Goal: Task Accomplishment & Management: Use online tool/utility

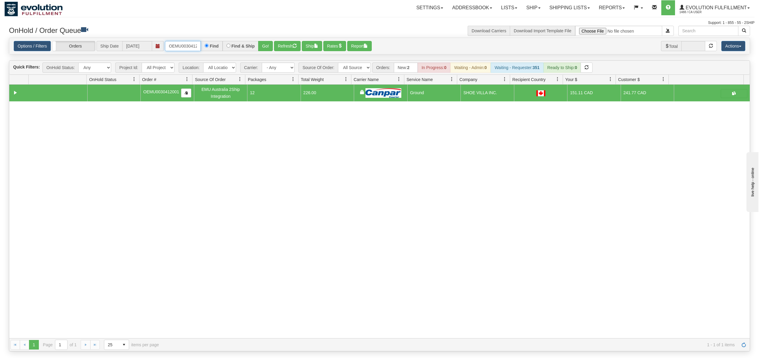
click at [171, 47] on input "OEMU0030412001" at bounding box center [183, 46] width 36 height 10
click at [270, 46] on button "Go!" at bounding box center [265, 46] width 15 height 10
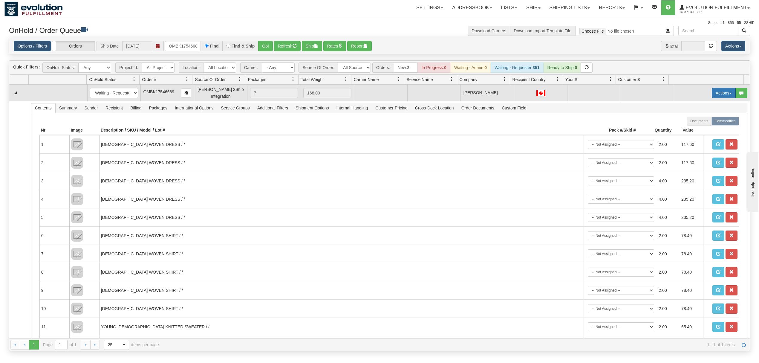
click at [712, 91] on button "Actions" at bounding box center [723, 93] width 24 height 10
click at [695, 122] on span "Rate All Services" at bounding box center [711, 119] width 36 height 5
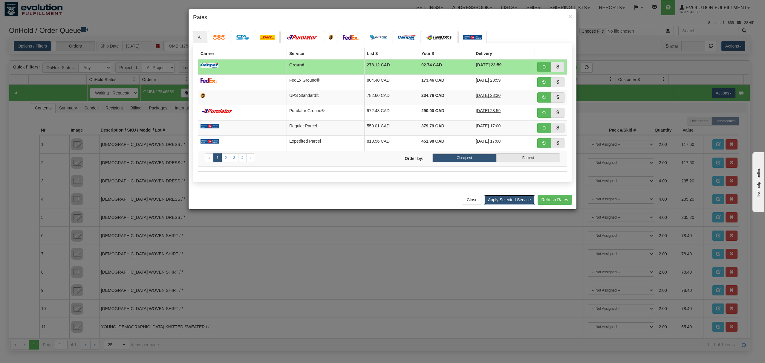
click at [513, 205] on button "Apply Selected Service" at bounding box center [509, 199] width 51 height 10
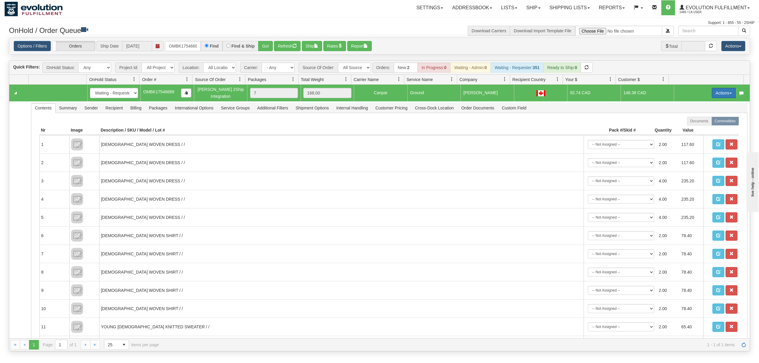
click at [714, 96] on button "Actions" at bounding box center [723, 93] width 24 height 10
click at [693, 129] on span "Ship" at bounding box center [699, 127] width 13 height 5
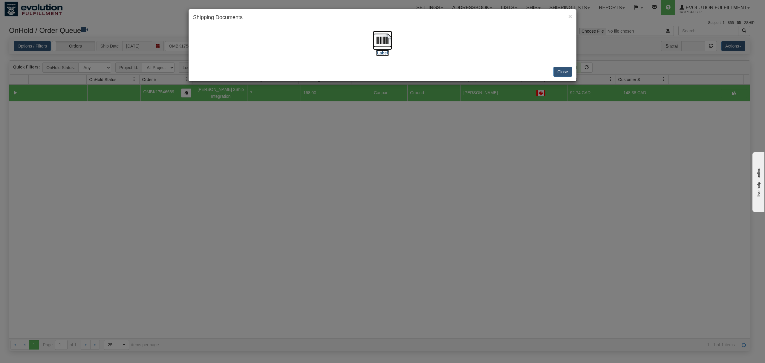
click at [387, 38] on img at bounding box center [382, 40] width 19 height 19
click at [563, 71] on button "Close" at bounding box center [562, 72] width 19 height 10
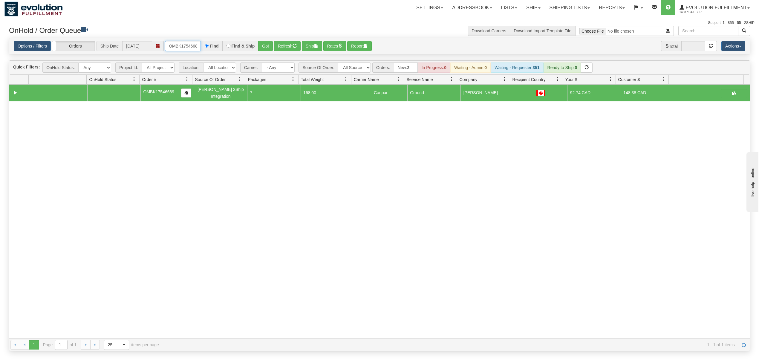
click at [180, 48] on input "OMBK17546689" at bounding box center [183, 46] width 36 height 10
click at [271, 44] on button "Go!" at bounding box center [265, 46] width 15 height 10
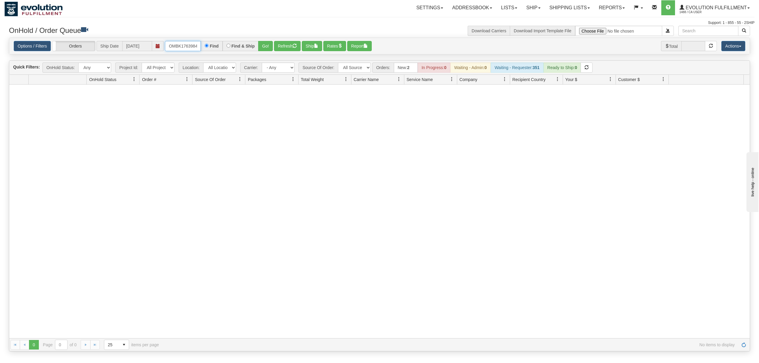
click at [176, 48] on input "OMBK17639846 BO01" at bounding box center [183, 46] width 36 height 10
click at [182, 48] on input "OMBK17639846 BO01" at bounding box center [183, 46] width 36 height 10
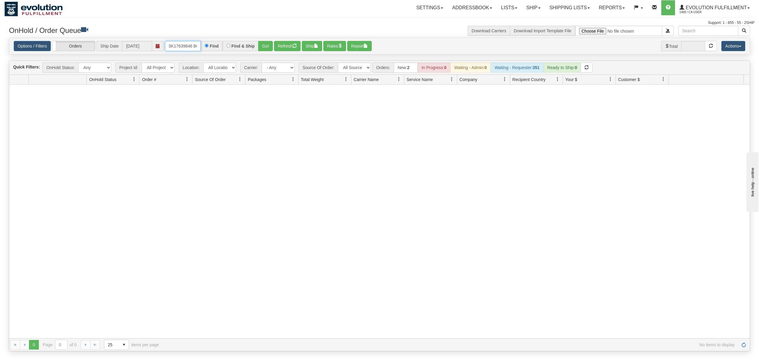
scroll to position [0, 11]
click at [265, 47] on button "Go!" at bounding box center [265, 46] width 15 height 10
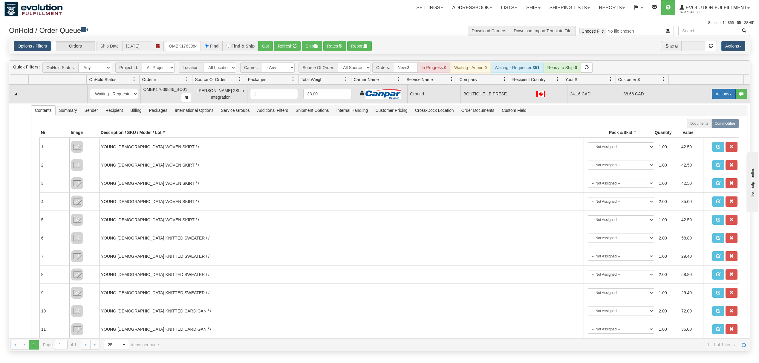
click at [720, 93] on button "Actions" at bounding box center [723, 94] width 24 height 10
click at [696, 130] on span "Ship" at bounding box center [699, 128] width 13 height 5
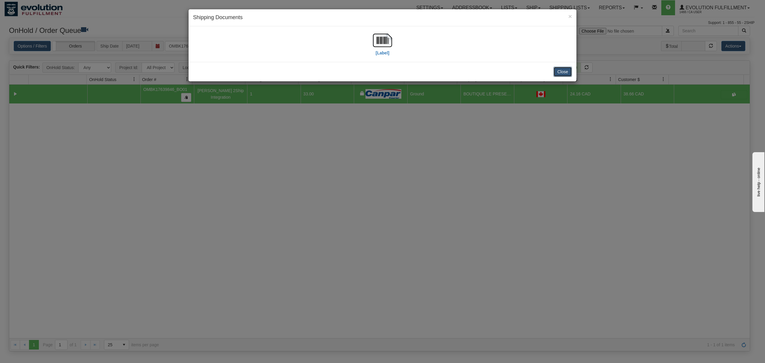
click at [561, 72] on button "Close" at bounding box center [562, 72] width 19 height 10
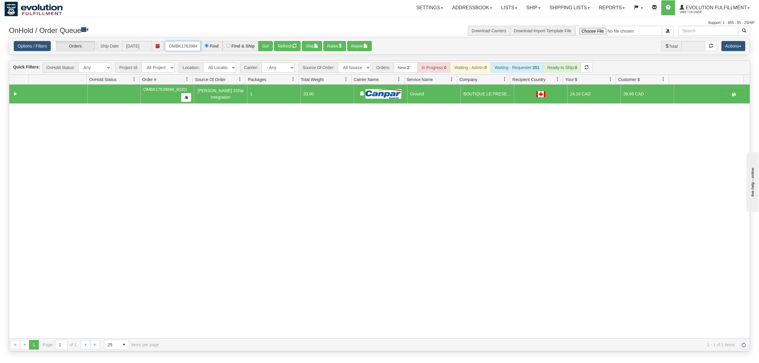
click at [188, 50] on input "OMBK17639846_BO01" at bounding box center [183, 46] width 36 height 10
click at [265, 44] on button "Go!" at bounding box center [265, 46] width 15 height 10
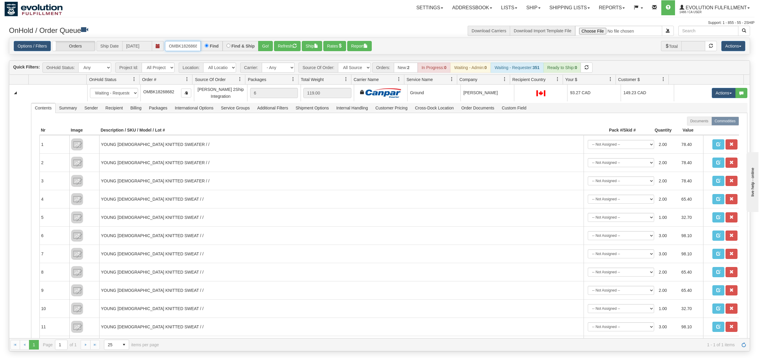
click at [201, 44] on input "OMBK18268682" at bounding box center [183, 46] width 36 height 10
click at [177, 43] on input "OMBK18268682" at bounding box center [183, 46] width 36 height 10
type input "OMBK17639846 BO01"
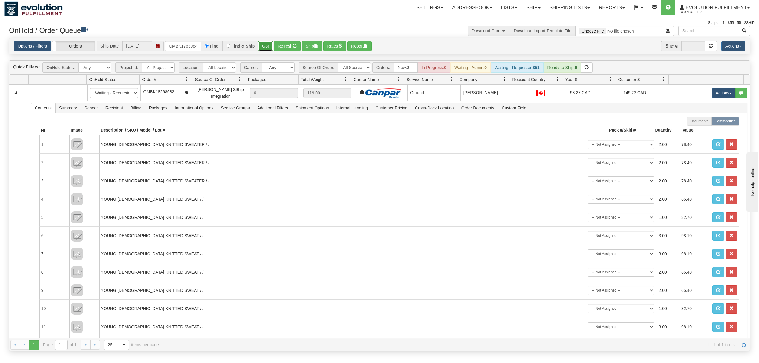
click at [264, 47] on button "Go!" at bounding box center [265, 46] width 15 height 10
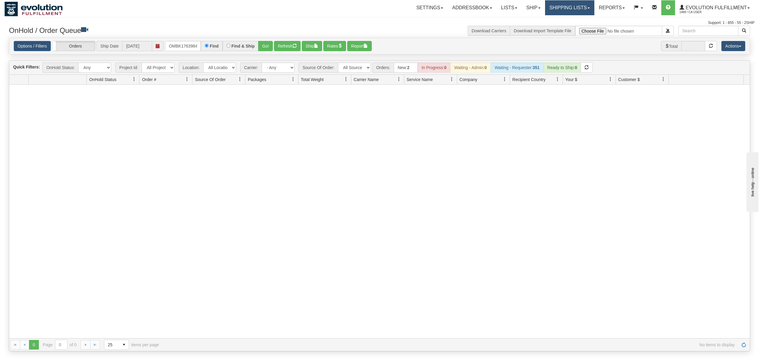
click at [561, 7] on link "Shipping lists" at bounding box center [569, 7] width 49 height 15
click at [551, 23] on span "Current Shipments" at bounding box center [558, 21] width 35 height 5
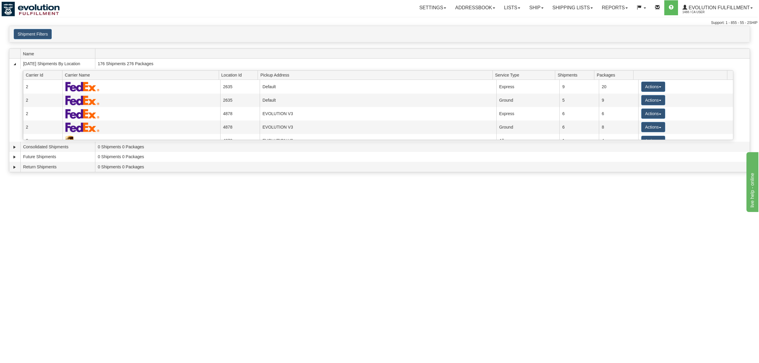
click at [33, 40] on div "Shipment Filters Website Agent Client User" at bounding box center [379, 34] width 740 height 16
click at [34, 39] on button "Shipment Filters" at bounding box center [33, 34] width 38 height 10
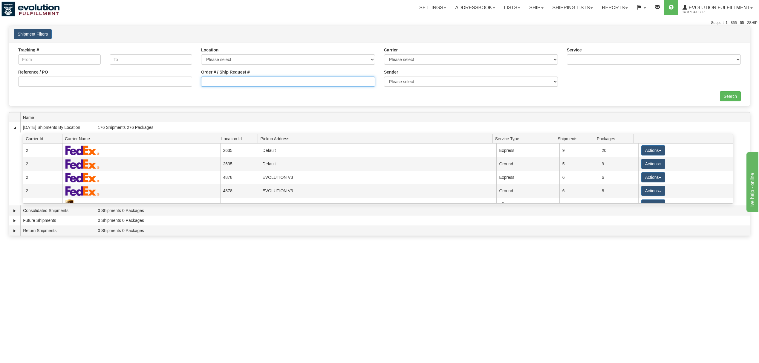
click at [239, 82] on input "Order # / Ship Request #" at bounding box center [288, 81] width 174 height 10
drag, startPoint x: 217, startPoint y: 84, endPoint x: 197, endPoint y: 87, distance: 20.3
click at [197, 87] on div "Order # / Ship Request # OMBK17639846 BO01" at bounding box center [288, 80] width 183 height 22
click at [223, 85] on input "17639846 BO01" at bounding box center [288, 81] width 174 height 10
click at [225, 85] on input "17639846 BO01" at bounding box center [288, 81] width 174 height 10
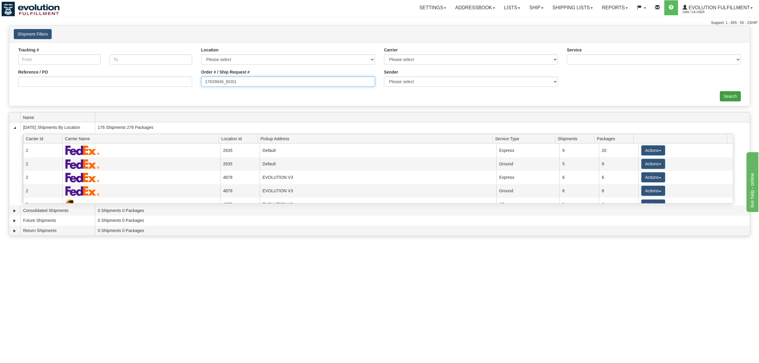
type input "17639846_BO01"
click at [722, 99] on input "Search" at bounding box center [729, 96] width 21 height 10
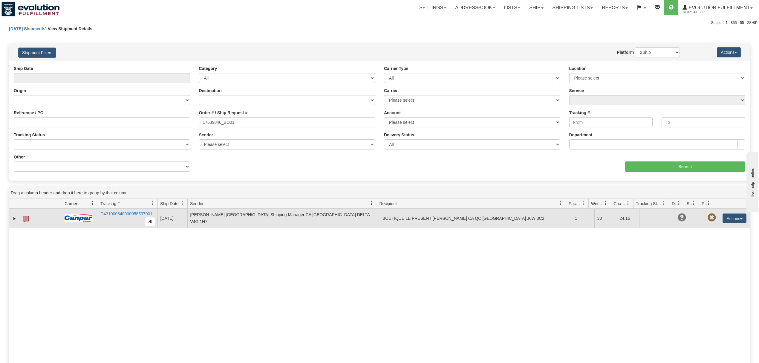
click at [26, 221] on span at bounding box center [26, 219] width 6 height 6
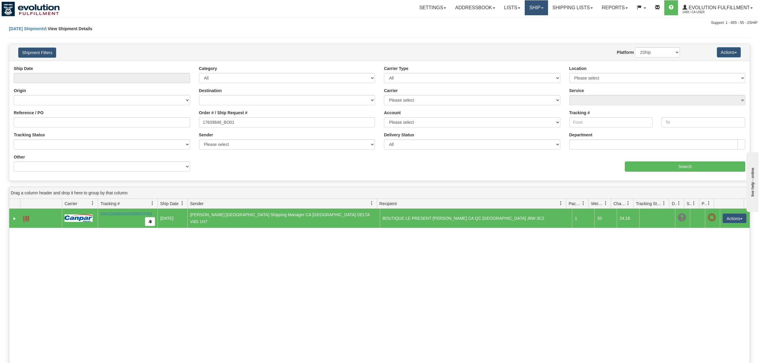
click at [524, 12] on link "Ship" at bounding box center [535, 7] width 23 height 15
click at [523, 32] on link "OnHold / Order Queue" at bounding box center [520, 29] width 54 height 8
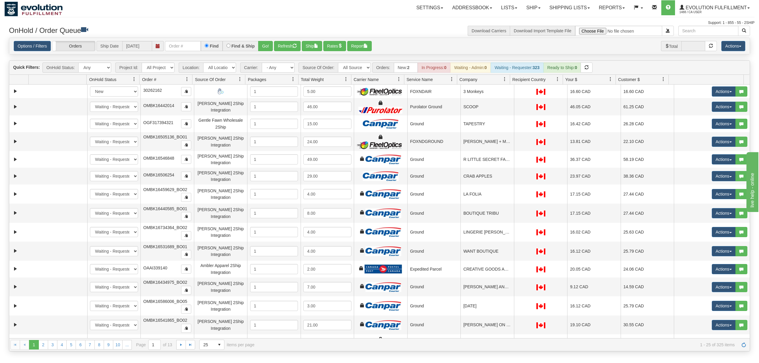
click at [178, 40] on div "Options / Filters Group Shipments Orders Ship Date [DATE] Find Find & Ship Go! …" at bounding box center [379, 46] width 740 height 16
click at [179, 42] on input "text" at bounding box center [183, 46] width 36 height 10
click at [260, 49] on button "Go!" at bounding box center [265, 46] width 15 height 10
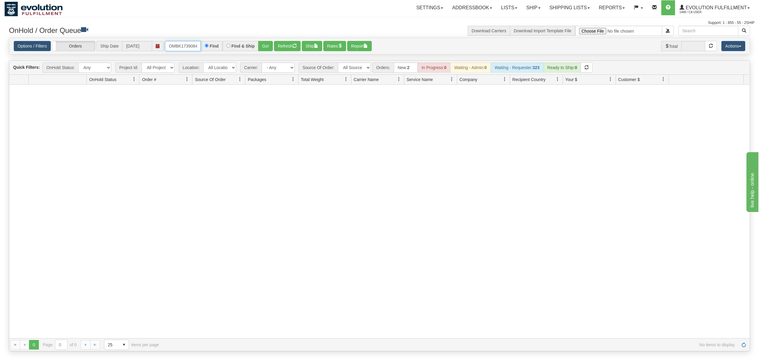
click at [188, 44] on input "OMBK17390843 BO01" at bounding box center [183, 46] width 36 height 10
click at [269, 51] on button "Go!" at bounding box center [265, 46] width 15 height 10
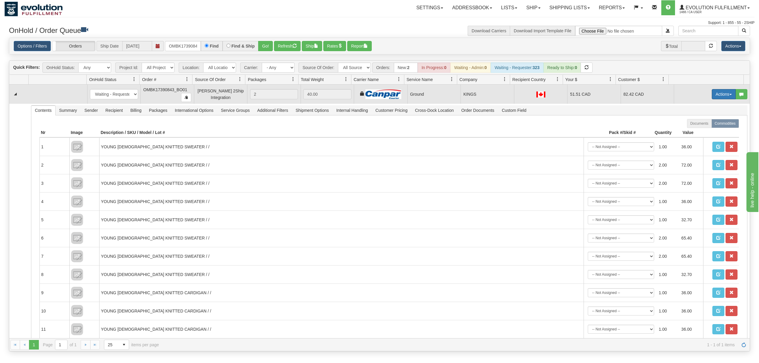
click at [711, 96] on button "Actions" at bounding box center [723, 94] width 24 height 10
click at [693, 129] on span at bounding box center [695, 128] width 4 height 4
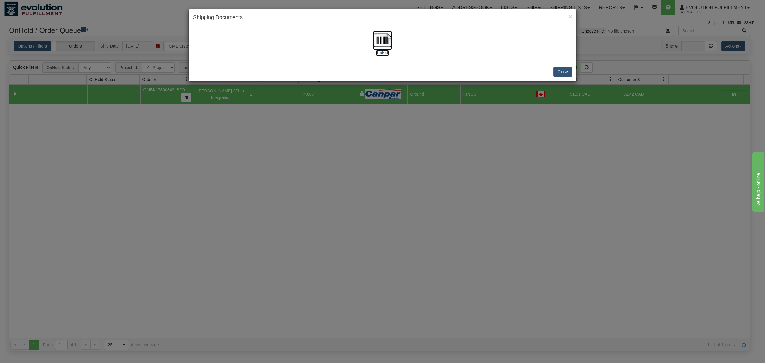
click at [384, 42] on img at bounding box center [382, 40] width 19 height 19
click at [561, 67] on button "Close" at bounding box center [562, 72] width 19 height 10
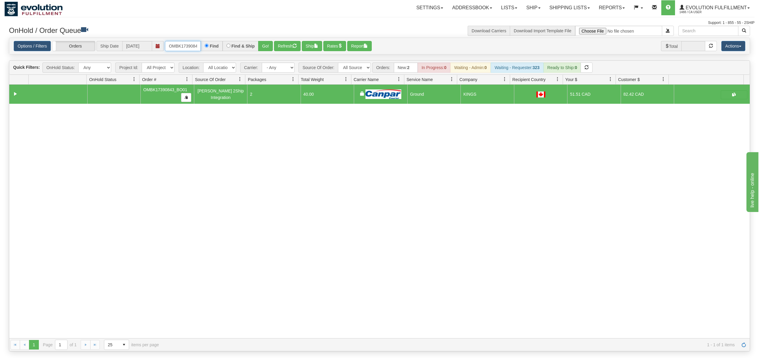
click at [185, 46] on input "OMBK17390843_BO01" at bounding box center [183, 46] width 36 height 10
click at [190, 41] on input "OMBK17365722 BO01" at bounding box center [183, 46] width 36 height 10
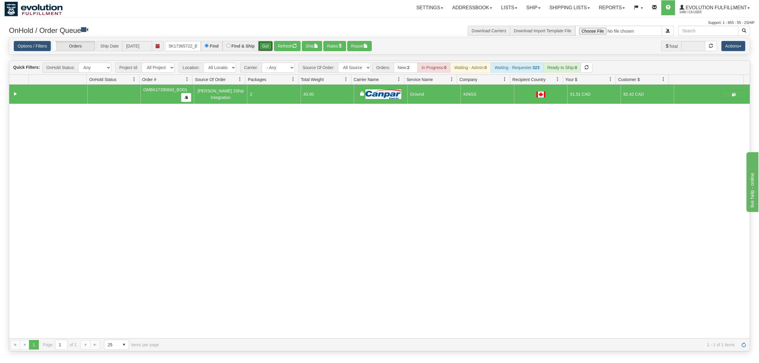
click at [268, 43] on button "Go!" at bounding box center [265, 46] width 15 height 10
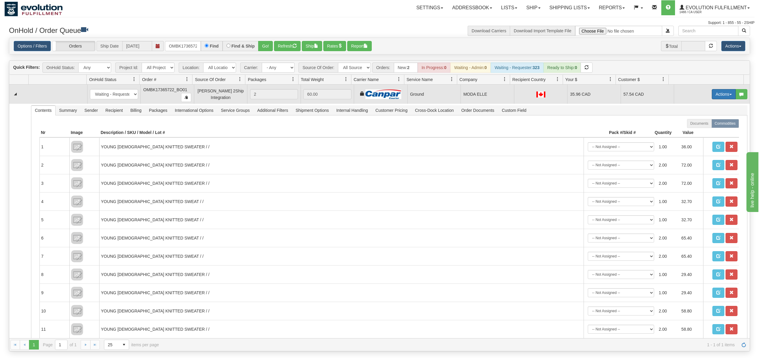
click at [712, 93] on button "Actions" at bounding box center [723, 94] width 24 height 10
click at [693, 129] on span at bounding box center [695, 128] width 4 height 4
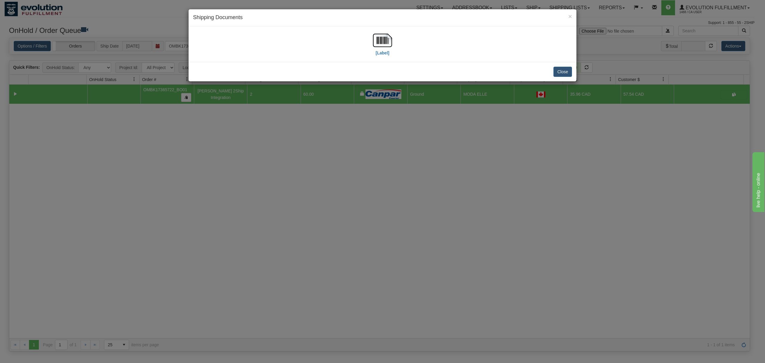
click at [392, 39] on div "[Label]" at bounding box center [382, 44] width 379 height 27
click at [383, 41] on img at bounding box center [382, 40] width 19 height 19
click at [548, 203] on div "× Shipping Documents [Label] Close" at bounding box center [382, 181] width 765 height 363
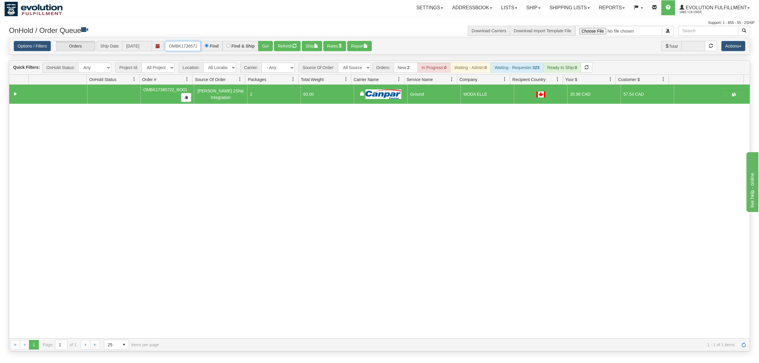
click at [189, 50] on input "OMBK17365722_BO01" at bounding box center [183, 46] width 36 height 10
click at [266, 41] on button "Go!" at bounding box center [265, 46] width 15 height 10
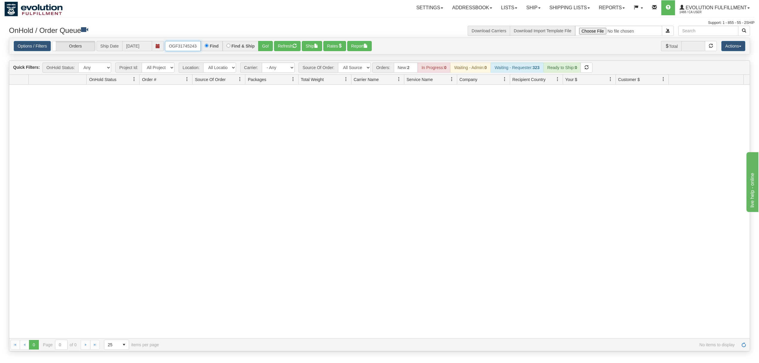
click at [194, 48] on input "OGF317452434 BO01" at bounding box center [183, 46] width 36 height 10
type input "OGF317452434_BO01"
click at [263, 46] on button "Go!" at bounding box center [265, 46] width 15 height 10
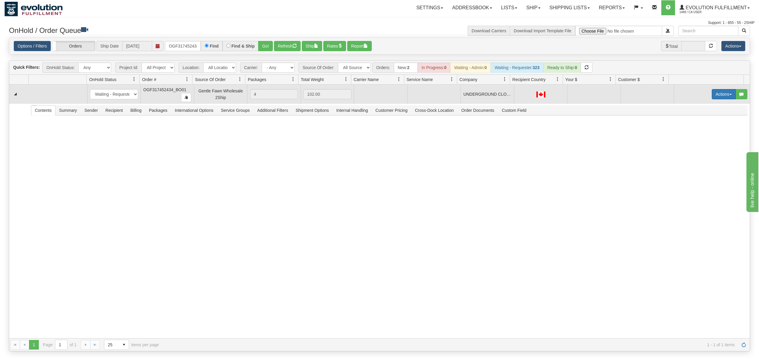
click at [722, 96] on button "Actions" at bounding box center [723, 94] width 24 height 10
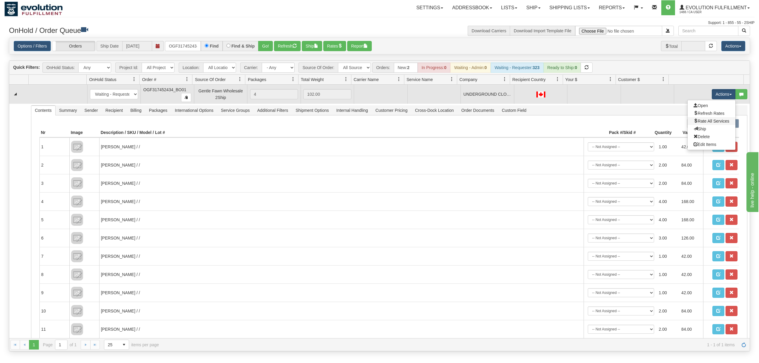
click at [700, 119] on link "Rate All Services" at bounding box center [711, 121] width 48 height 8
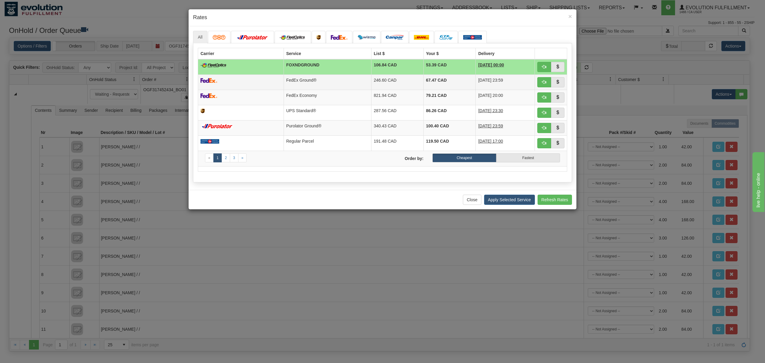
click at [371, 81] on td "246.60 CAD" at bounding box center [397, 81] width 52 height 15
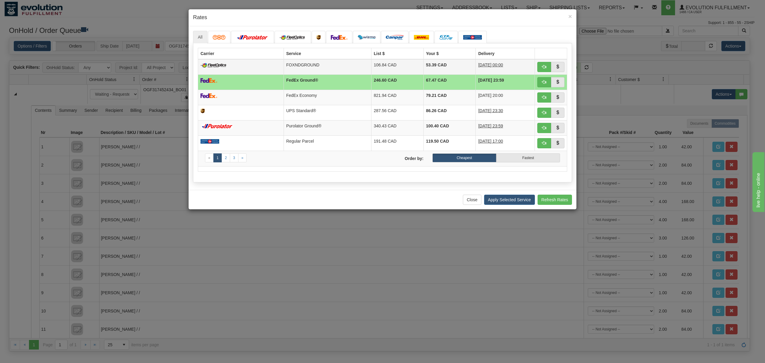
click at [378, 72] on td "106.84 CAD" at bounding box center [397, 67] width 52 height 16
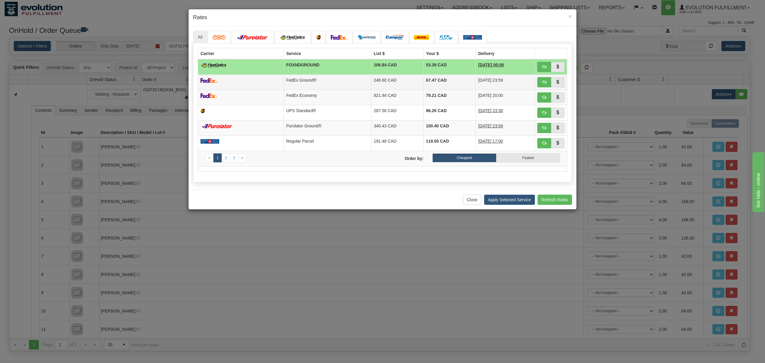
click at [374, 78] on td "246.60 CAD" at bounding box center [397, 81] width 52 height 15
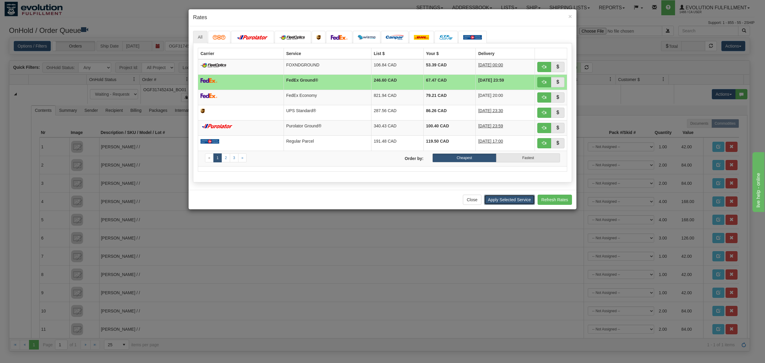
click at [507, 205] on button "Apply Selected Service" at bounding box center [509, 199] width 51 height 10
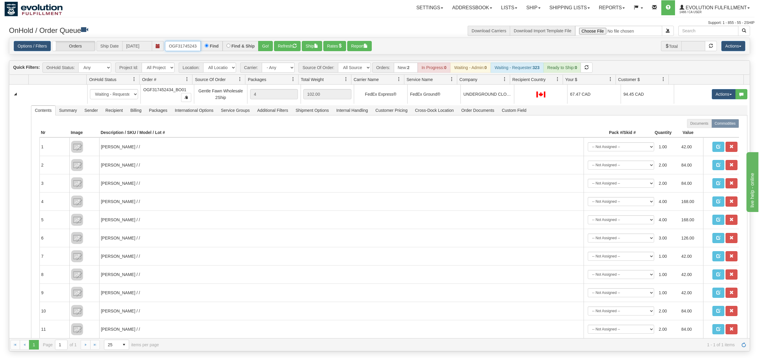
click at [180, 45] on input "OGF317452434_BO01" at bounding box center [183, 46] width 36 height 10
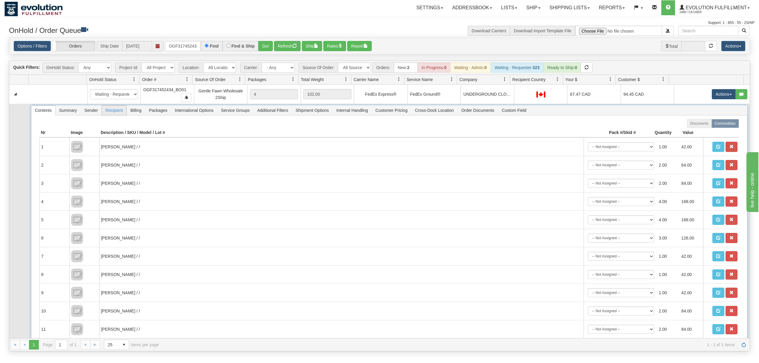
click at [123, 109] on span "Recipient" at bounding box center [114, 110] width 24 height 10
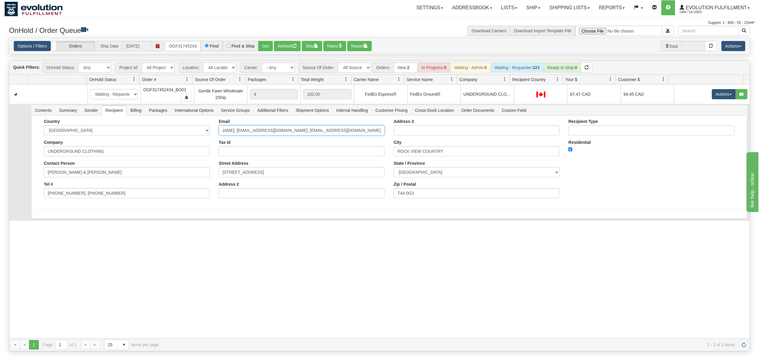
scroll to position [0, 89]
drag, startPoint x: 309, startPoint y: 129, endPoint x: 424, endPoint y: 130, distance: 115.6
click at [424, 130] on div "Country [GEOGRAPHIC_DATA] [GEOGRAPHIC_DATA] [GEOGRAPHIC_DATA] [GEOGRAPHIC_DATA]…" at bounding box center [389, 161] width 708 height 84
type input "[EMAIL_ADDRESS][DOMAIN_NAME]"
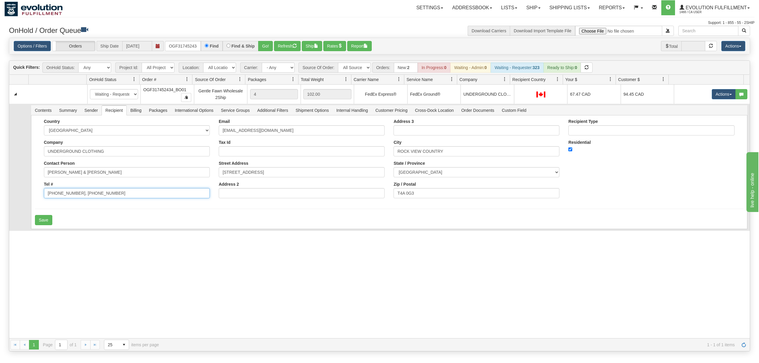
drag, startPoint x: 110, startPoint y: 196, endPoint x: 73, endPoint y: 199, distance: 36.9
click at [73, 198] on input "[PHONE_NUMBER], [PHONE_NUMBER]" at bounding box center [127, 193] width 166 height 10
type input "[PHONE_NUMBER]"
click at [48, 219] on button "Save" at bounding box center [43, 220] width 17 height 10
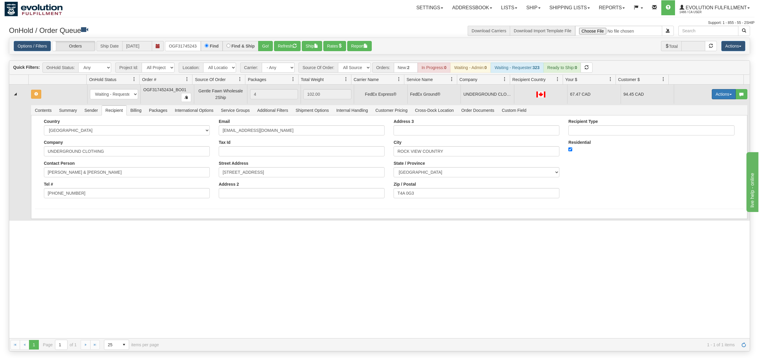
click at [715, 97] on button "Actions" at bounding box center [723, 94] width 24 height 10
click at [698, 123] on span "Rate All Services" at bounding box center [711, 121] width 36 height 5
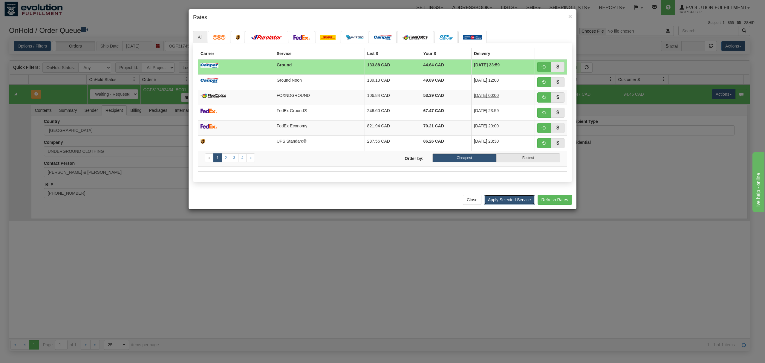
click at [501, 201] on button "Apply Selected Service" at bounding box center [509, 199] width 51 height 10
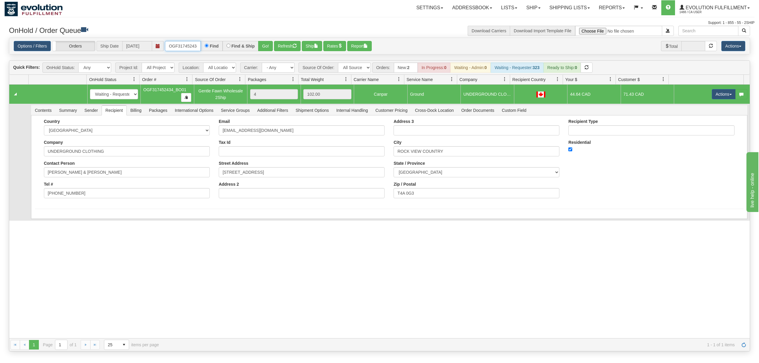
click at [185, 47] on input "OGF317452434_BO01" at bounding box center [183, 46] width 36 height 10
type input "OGF318275709"
click at [266, 48] on button "Go!" at bounding box center [265, 46] width 15 height 10
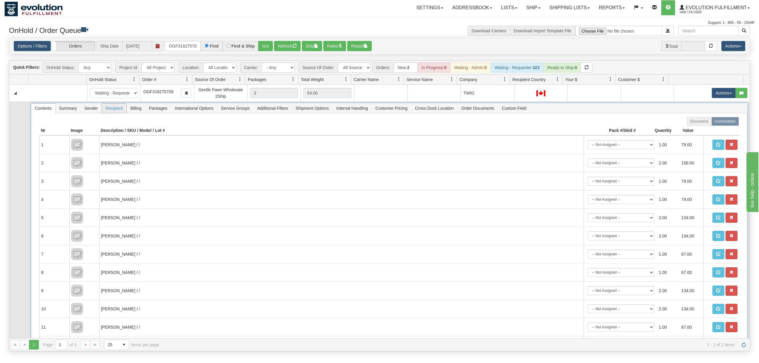
click at [113, 109] on span "Recipient" at bounding box center [114, 108] width 24 height 10
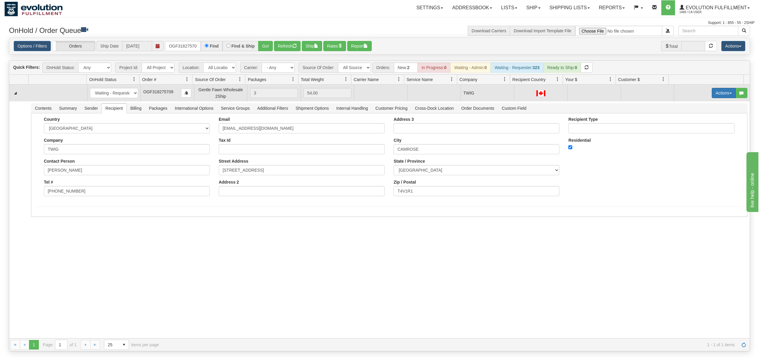
click at [717, 98] on button "Actions" at bounding box center [723, 93] width 24 height 10
click at [699, 122] on span "Rate All Services" at bounding box center [711, 119] width 36 height 5
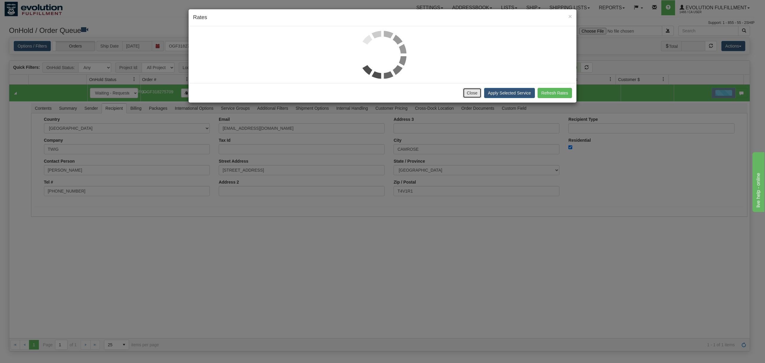
click at [475, 93] on button "Close" at bounding box center [472, 93] width 19 height 10
